Goal: Task Accomplishment & Management: Manage account settings

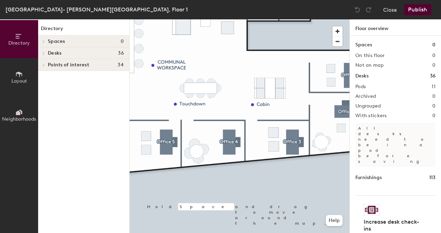
click at [288, 233] on html "Skip navigation Schedule Office People Analytics Manage AC [GEOGRAPHIC_DATA][PE…" at bounding box center [220, 116] width 441 height 233
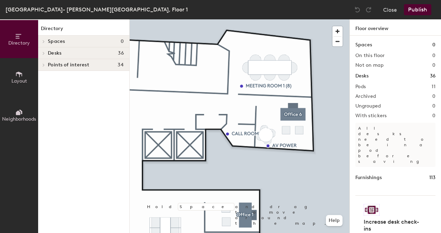
click at [389, 97] on div "Directory Layout Neighborhoods Directory Spaces 0 Desks 36 Pod 1 Desk 1 Desk 2 …" at bounding box center [220, 126] width 441 height 214
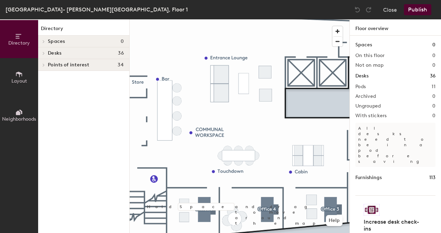
click at [384, 83] on div "Directory Layout Neighborhoods Directory Spaces 0 Desks 36 Pod 1 Desk 1 Desk 2 …" at bounding box center [220, 126] width 441 height 214
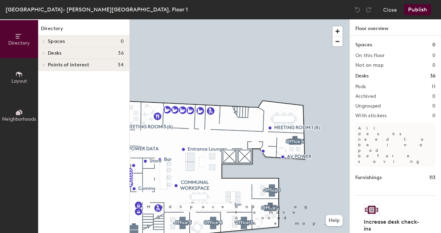
click at [17, 68] on button "Layout" at bounding box center [19, 77] width 38 height 38
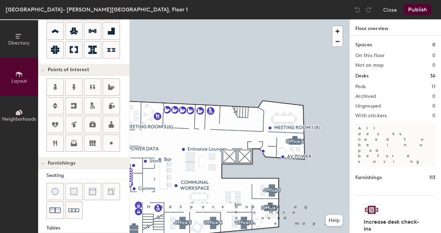
scroll to position [139, 0]
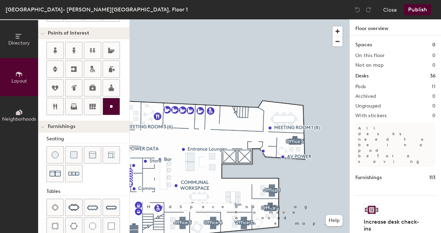
click at [110, 103] on icon at bounding box center [111, 107] width 8 height 8
type input "20"
type input "AV Power"
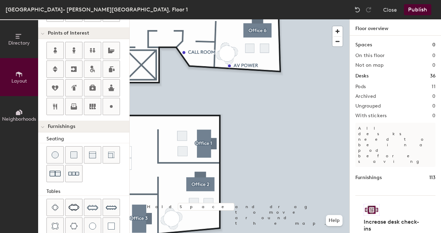
click at [376, 130] on div "Directory Layout Neighborhoods Layout Add space Resize Desks Points of Interest…" at bounding box center [220, 126] width 441 height 214
click at [285, 233] on html "Skip navigation Schedule Office People Analytics Manage AC [GEOGRAPHIC_DATA][PE…" at bounding box center [220, 116] width 441 height 233
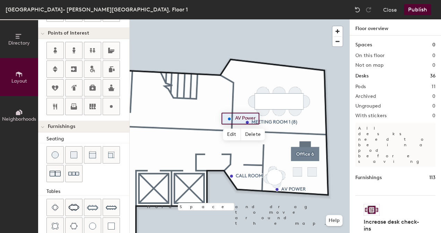
type input "20"
click at [233, 132] on span "Edit" at bounding box center [232, 135] width 18 height 12
click at [257, 115] on input "AV Power" at bounding box center [245, 119] width 25 height 10
click at [258, 118] on div "AV Power" at bounding box center [241, 119] width 40 height 12
drag, startPoint x: 256, startPoint y: 117, endPoint x: 245, endPoint y: 119, distance: 11.2
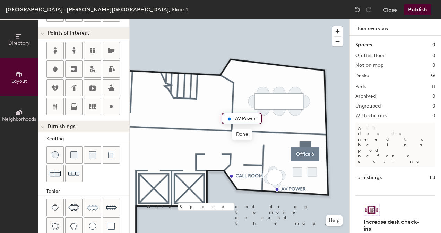
click at [245, 119] on input "AV Power" at bounding box center [245, 119] width 25 height 10
type input "AV POWER"
click at [237, 132] on span "Done" at bounding box center [242, 135] width 20 height 12
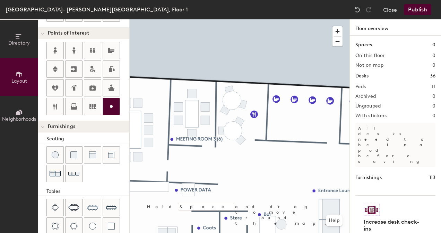
click at [113, 106] on icon at bounding box center [111, 107] width 8 height 8
type input "20"
type input "a"
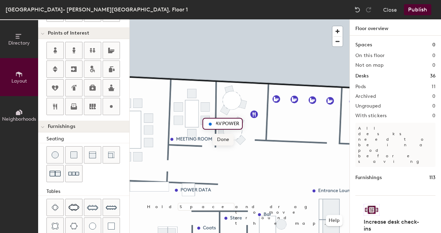
type input "AV POWER"
click at [230, 137] on span "Done" at bounding box center [223, 140] width 20 height 12
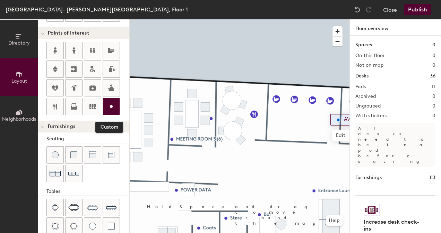
click at [113, 109] on div at bounding box center [111, 106] width 17 height 17
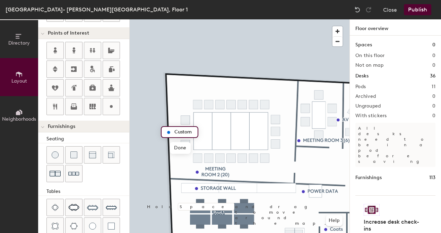
type input "20"
type input "AV POWER"
click at [184, 152] on span "Done" at bounding box center [181, 148] width 20 height 12
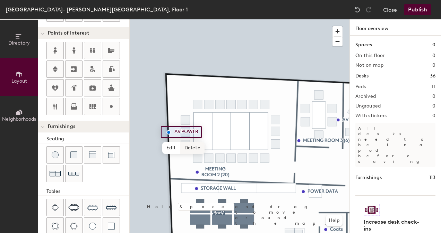
click at [248, 19] on div at bounding box center [240, 19] width 220 height 0
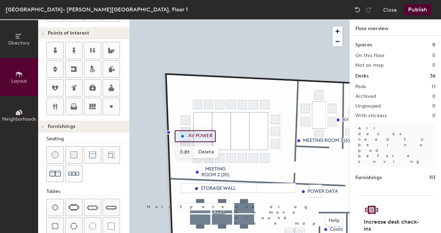
click at [181, 156] on span "Edit" at bounding box center [185, 153] width 18 height 12
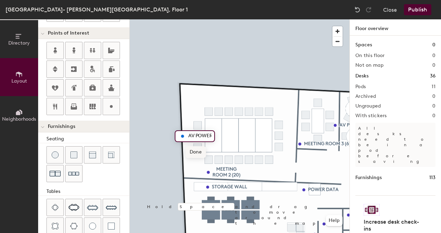
click at [195, 154] on span "Done" at bounding box center [195, 153] width 20 height 12
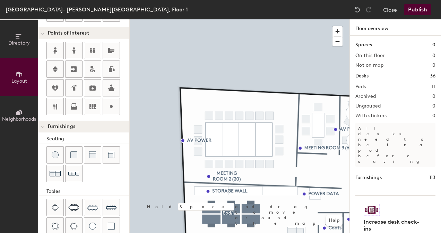
click at [128, 138] on div "Directory Layout Neighborhoods Layout Add space Resize Desks Points of Interest…" at bounding box center [220, 126] width 441 height 214
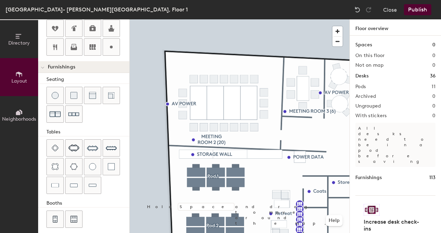
scroll to position [201, 0]
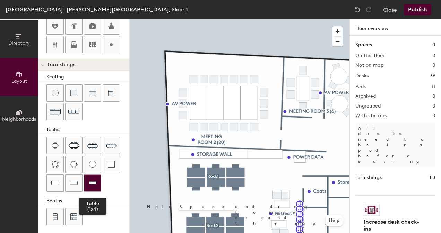
click at [96, 177] on div at bounding box center [92, 183] width 17 height 17
click at [169, 19] on div at bounding box center [240, 19] width 220 height 0
drag, startPoint x: 95, startPoint y: 178, endPoint x: 101, endPoint y: 175, distance: 6.7
click at [96, 178] on div at bounding box center [92, 183] width 17 height 17
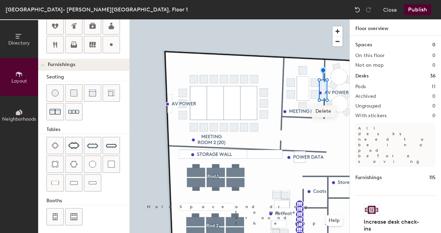
click at [327, 112] on span "Delete" at bounding box center [323, 112] width 24 height 12
click at [171, 124] on span "Delete" at bounding box center [170, 126] width 24 height 12
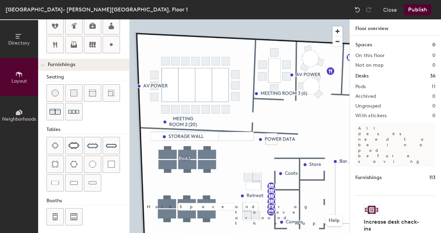
click at [160, 11] on div "[GEOGRAPHIC_DATA]- [PERSON_NAME][GEOGRAPHIC_DATA], Floor 1 Close Publish Direct…" at bounding box center [220, 116] width 441 height 233
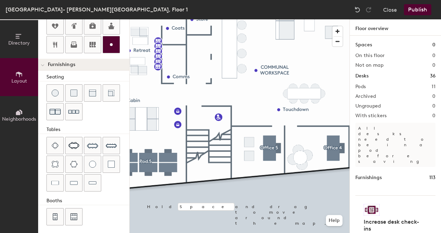
click at [107, 36] on div at bounding box center [111, 44] width 17 height 17
type input "20"
type input "AV POWER"
click at [241, 170] on span "Done" at bounding box center [244, 169] width 20 height 12
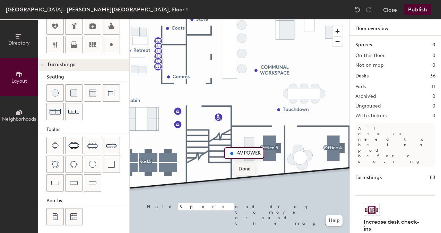
scroll to position [0, 0]
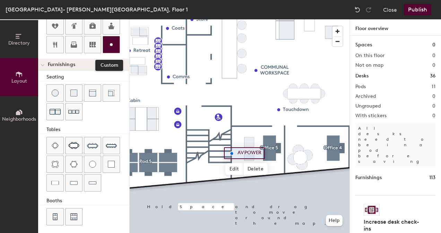
click at [108, 46] on icon at bounding box center [111, 45] width 8 height 8
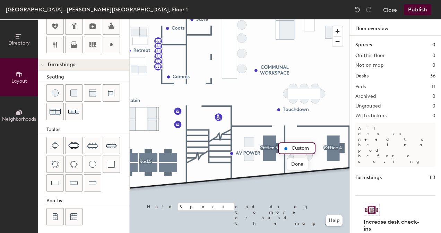
type input "20"
type input "AV POWER"
click at [302, 166] on span "Done" at bounding box center [298, 165] width 20 height 12
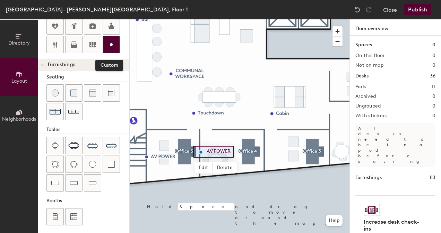
click at [109, 44] on icon at bounding box center [111, 45] width 8 height 8
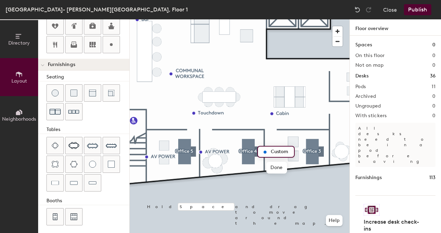
type input "20"
type input "AV POWER"
click at [273, 168] on span "Done" at bounding box center [277, 168] width 20 height 12
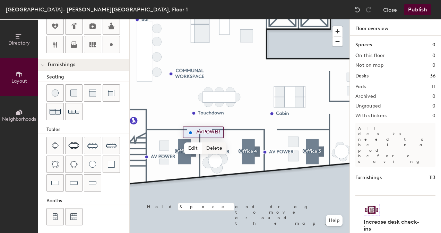
click at [218, 147] on span "Delete" at bounding box center [214, 149] width 24 height 12
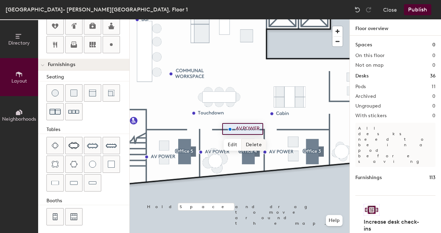
click at [253, 145] on span "Delete" at bounding box center [253, 145] width 24 height 12
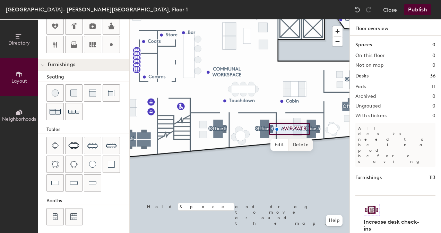
click at [301, 143] on span "Delete" at bounding box center [300, 145] width 24 height 12
type input "20"
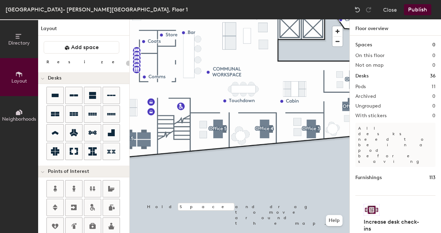
scroll to position [201, 0]
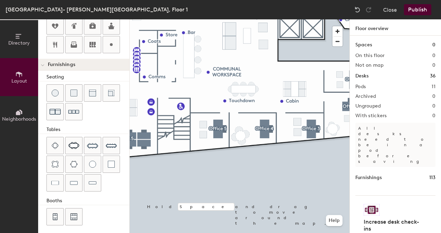
click at [247, 233] on html "Skip navigation Schedule Office People Analytics Manage AC [GEOGRAPHIC_DATA][PE…" at bounding box center [220, 116] width 441 height 233
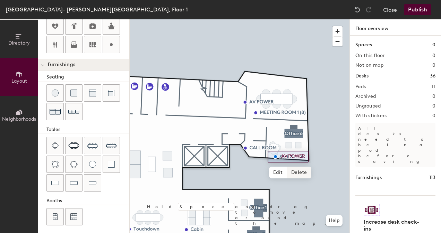
click at [293, 169] on span "Delete" at bounding box center [299, 173] width 24 height 12
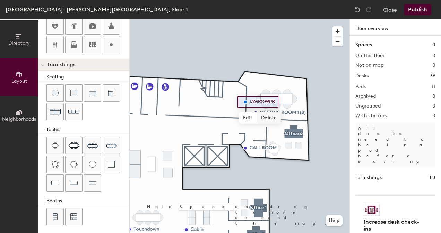
click at [271, 115] on span "Delete" at bounding box center [269, 118] width 24 height 12
click at [373, 150] on div "Directory Layout Neighborhoods Layout Add space Resize Desks Points of Interest…" at bounding box center [220, 126] width 441 height 214
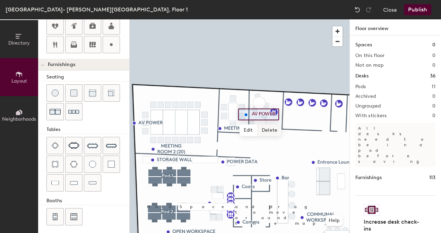
click at [267, 132] on span "Delete" at bounding box center [269, 131] width 24 height 12
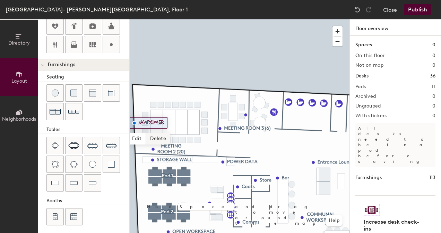
click at [158, 136] on span "Delete" at bounding box center [158, 139] width 24 height 12
type input "20"
